Goal: Navigation & Orientation: Find specific page/section

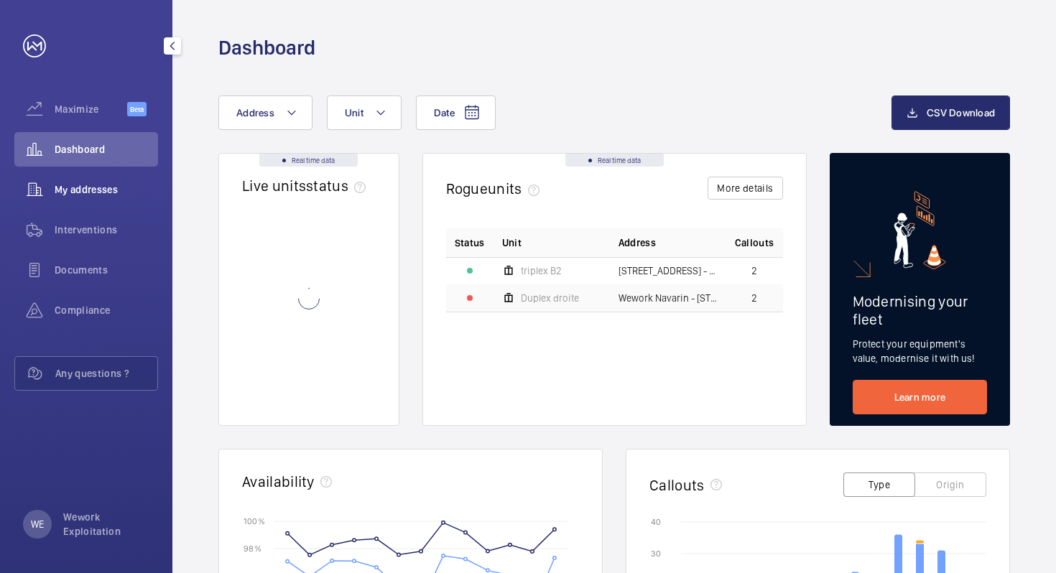
click at [86, 184] on span "My addresses" at bounding box center [106, 189] width 103 height 14
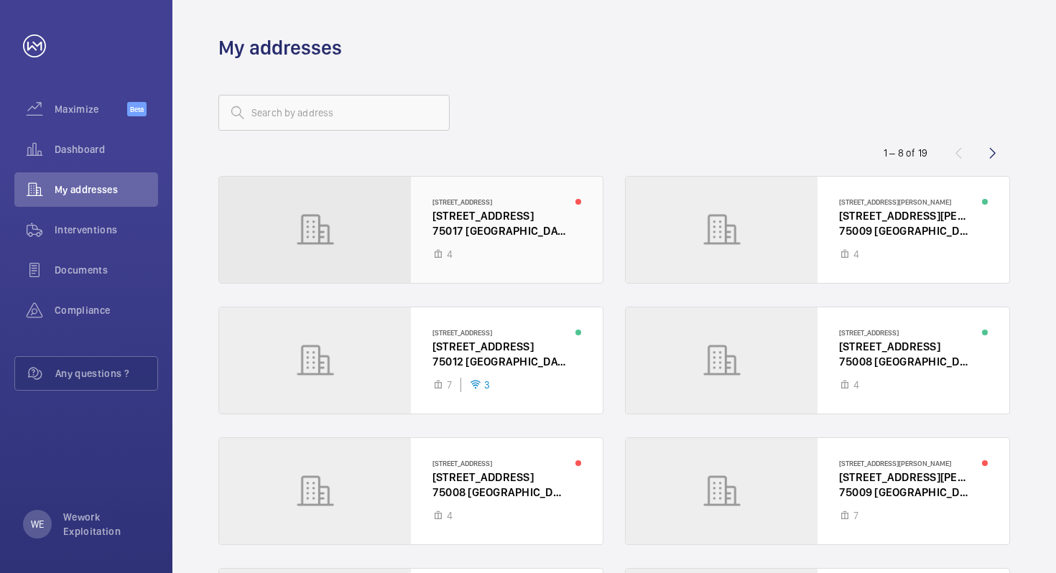
click at [377, 234] on div at bounding box center [411, 230] width 384 height 106
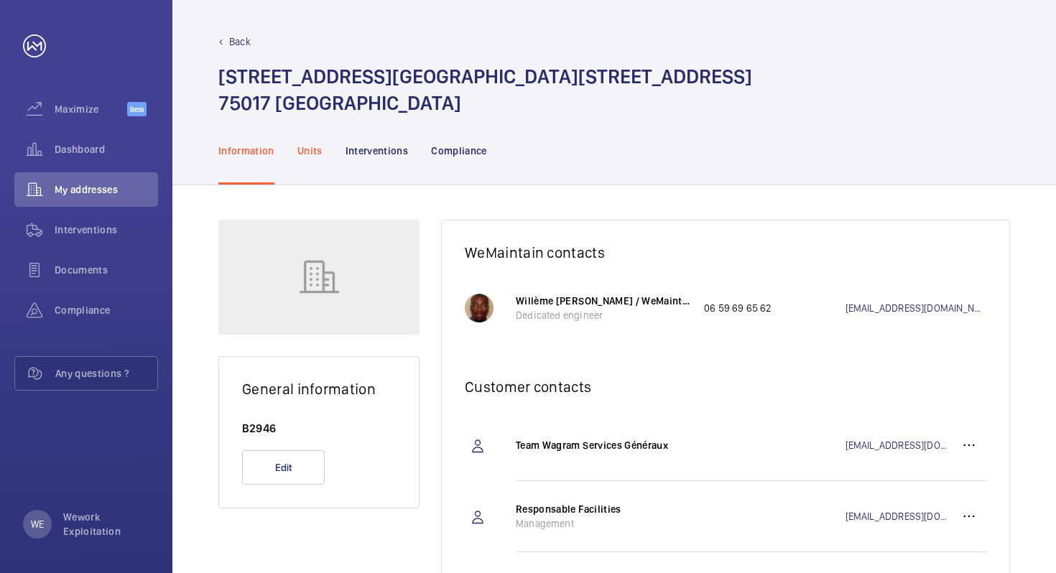
click at [312, 149] on p "Units" at bounding box center [309, 151] width 25 height 14
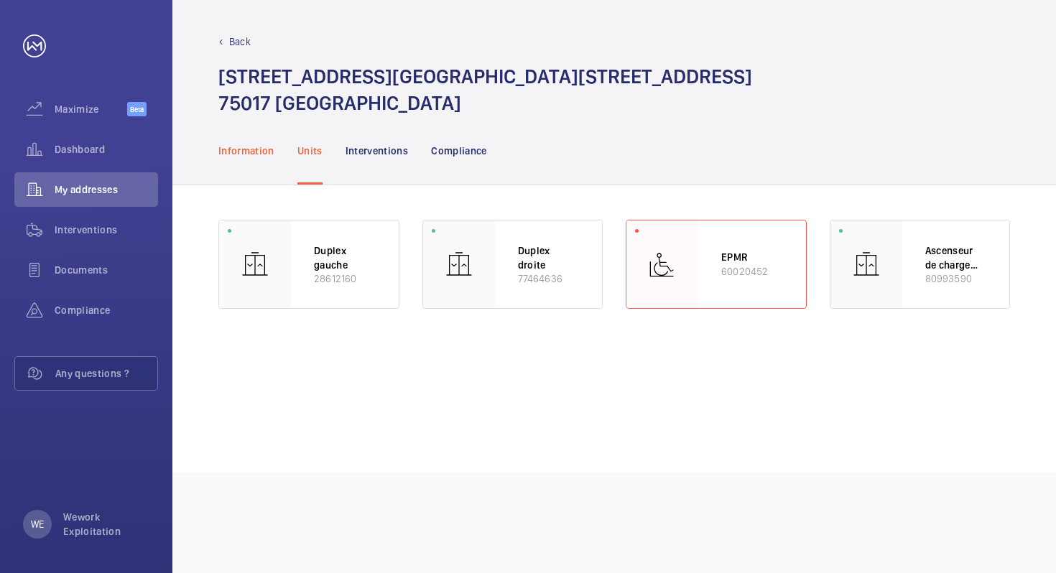
click at [251, 149] on p "Information" at bounding box center [246, 151] width 56 height 14
